Goal: Task Accomplishment & Management: Manage account settings

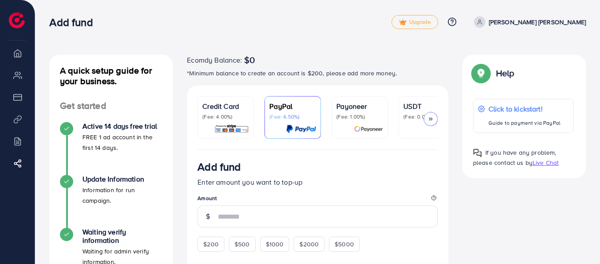
click at [427, 120] on icon at bounding box center [430, 119] width 6 height 6
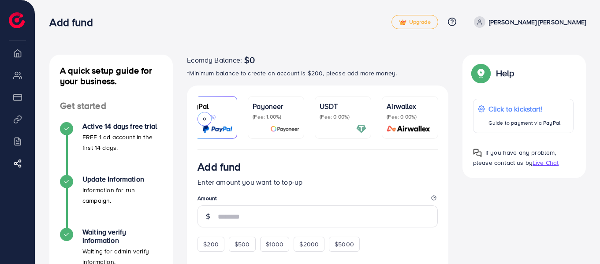
scroll to position [0, 84]
click at [548, 162] on span "Live Chat" at bounding box center [545, 162] width 26 height 9
click at [430, 24] on span "Upgrade" at bounding box center [415, 22] width 32 height 7
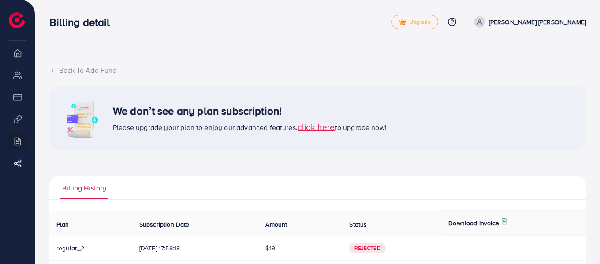
click at [310, 128] on span "click here" at bounding box center [315, 127] width 37 height 12
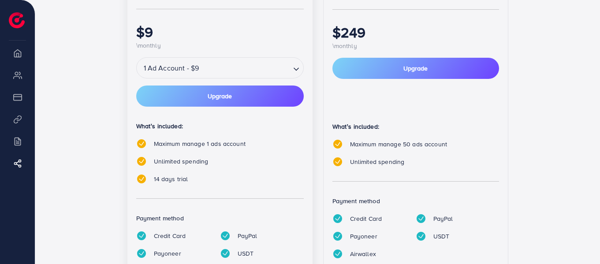
scroll to position [176, 0]
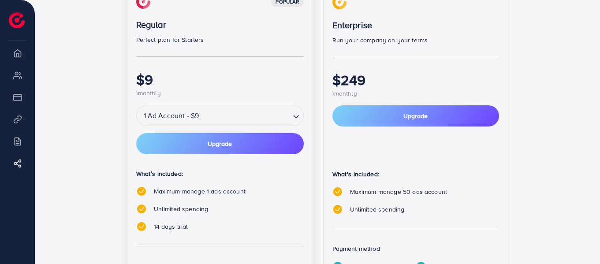
click at [290, 116] on div "Loading..." at bounding box center [296, 116] width 13 height 16
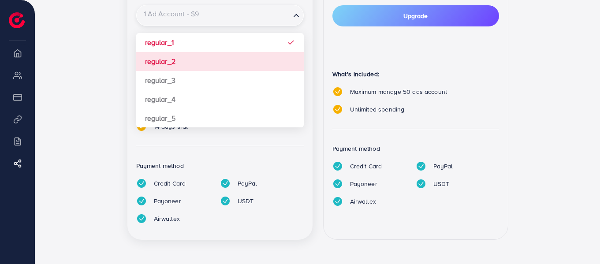
scroll to position [277, 0]
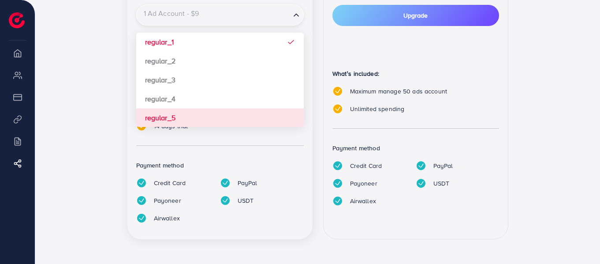
click at [164, 119] on div "popular Regular Perfect plan for Starters $9 \monthly 1 Ad Account - $9 Loading…" at bounding box center [219, 62] width 185 height 354
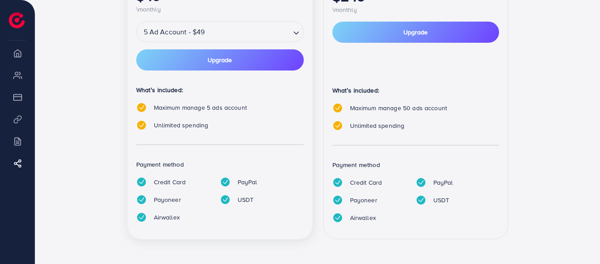
scroll to position [0, 0]
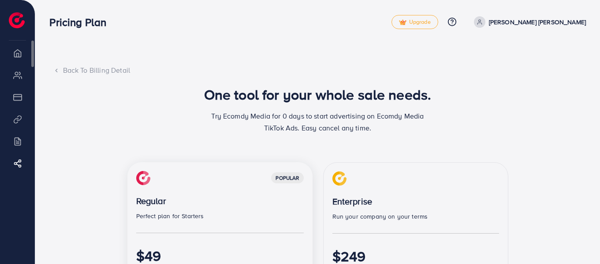
click at [18, 57] on li "Overview" at bounding box center [17, 53] width 35 height 18
click at [61, 68] on div "Back To Billing Detail" at bounding box center [317, 70] width 529 height 10
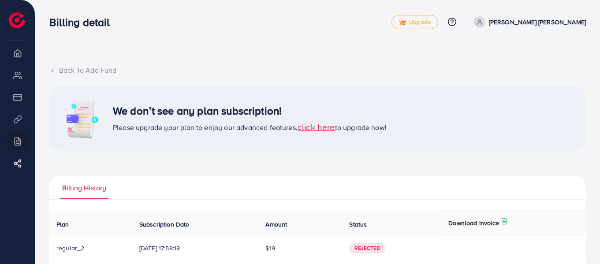
click at [60, 71] on div "Back To Add Fund" at bounding box center [317, 70] width 536 height 10
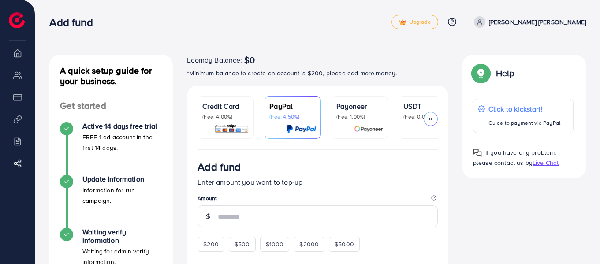
click at [482, 23] on icon at bounding box center [479, 22] width 6 height 6
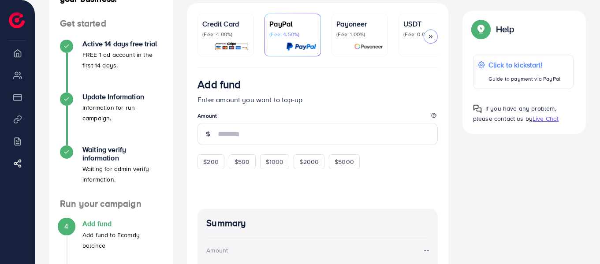
scroll to position [78, 0]
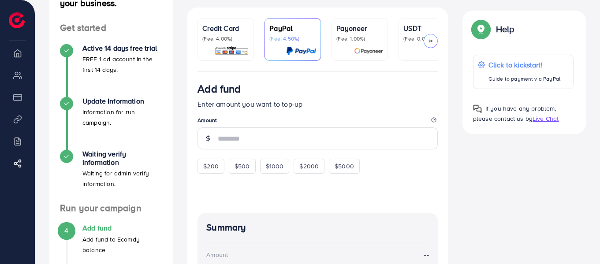
click at [228, 46] on img at bounding box center [231, 51] width 35 height 10
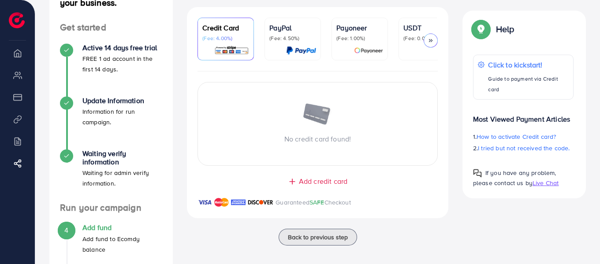
scroll to position [36, 0]
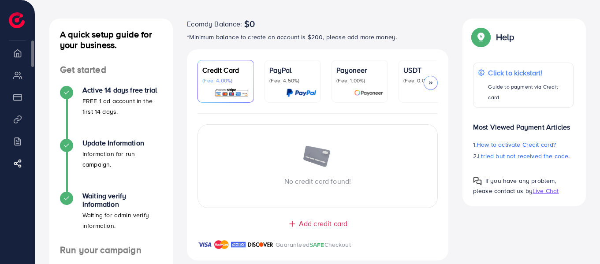
click at [19, 100] on li "Payment" at bounding box center [17, 97] width 35 height 18
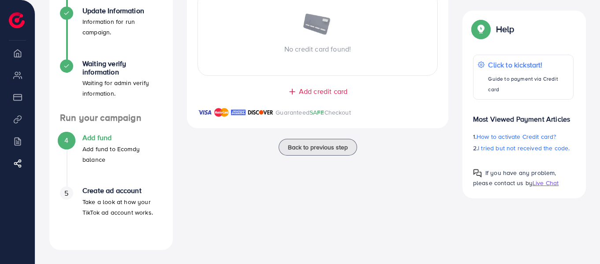
scroll to position [0, 0]
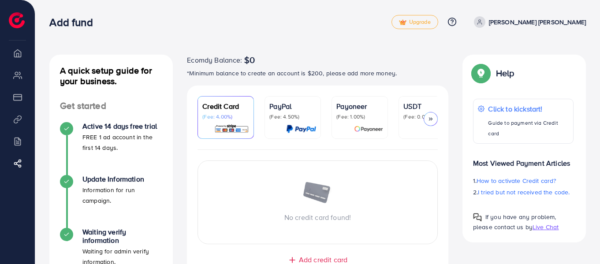
click at [516, 18] on p "[PERSON_NAME] [PERSON_NAME]" at bounding box center [537, 22] width 97 height 11
click at [499, 23] on link "[PERSON_NAME] [PERSON_NAME]" at bounding box center [527, 21] width 115 height 11
click at [478, 73] on img at bounding box center [481, 73] width 16 height 16
click at [18, 23] on img at bounding box center [17, 20] width 16 height 16
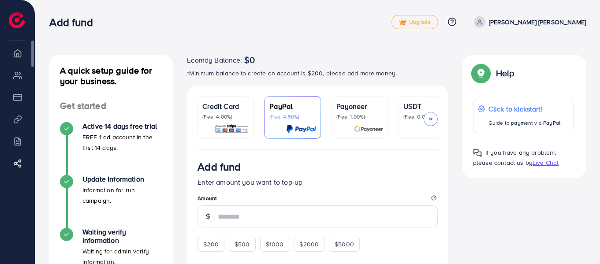
click at [22, 79] on li "My ad accounts" at bounding box center [17, 75] width 35 height 18
click at [19, 58] on li "Overview" at bounding box center [17, 53] width 35 height 18
click at [19, 101] on li "Payment" at bounding box center [17, 97] width 35 height 18
click at [16, 120] on li "Product Links" at bounding box center [17, 119] width 35 height 18
click at [22, 143] on li "Billing" at bounding box center [17, 141] width 35 height 18
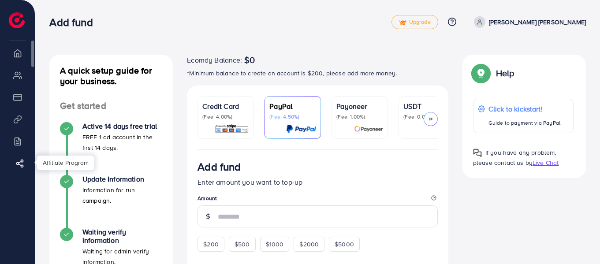
click at [20, 162] on line at bounding box center [20, 161] width 3 height 1
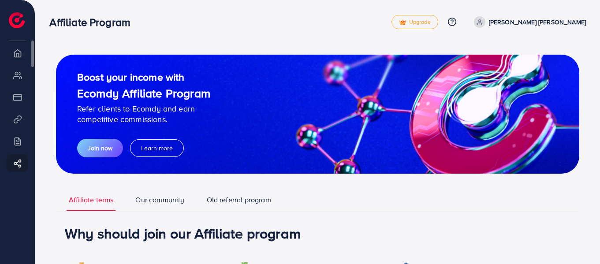
click at [19, 99] on li "Payment" at bounding box center [17, 97] width 35 height 18
click at [20, 82] on li "My ad accounts" at bounding box center [17, 75] width 35 height 18
click at [19, 54] on li "Overview" at bounding box center [17, 53] width 35 height 18
click at [20, 109] on ul "Overview My ad accounts Payment Product Links Billing Affiliate Program" at bounding box center [17, 115] width 35 height 142
click at [14, 125] on li "Product Links" at bounding box center [17, 119] width 35 height 18
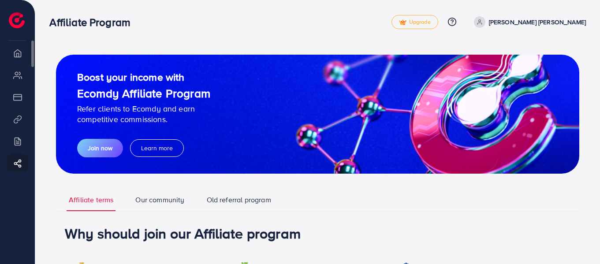
click at [19, 152] on ul "Overview My ad accounts Payment Product Links Billing Affiliate Program" at bounding box center [17, 115] width 35 height 142
click at [15, 141] on li "Billing" at bounding box center [17, 141] width 35 height 18
